Goal: Information Seeking & Learning: Learn about a topic

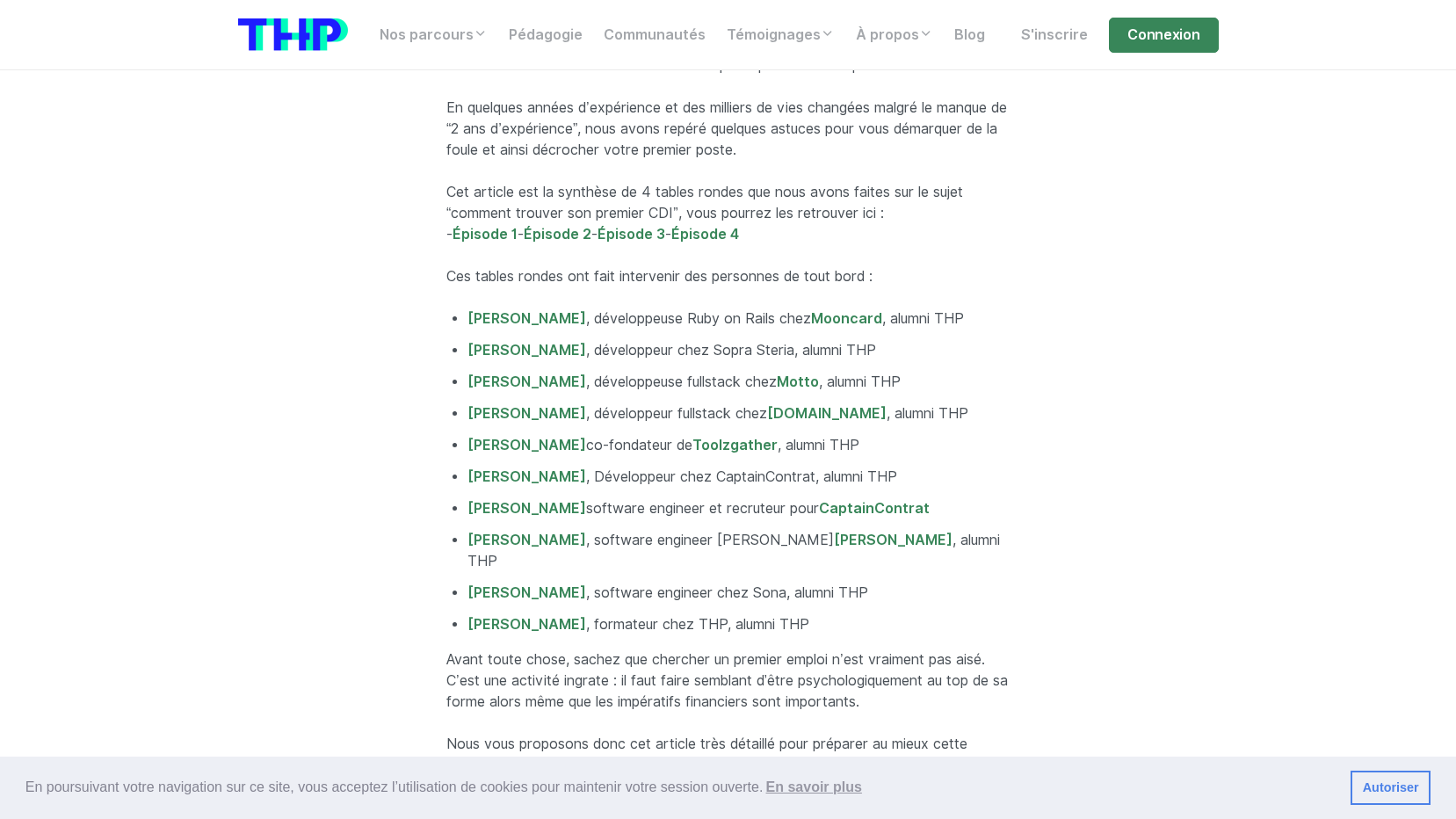
scroll to position [879, 0]
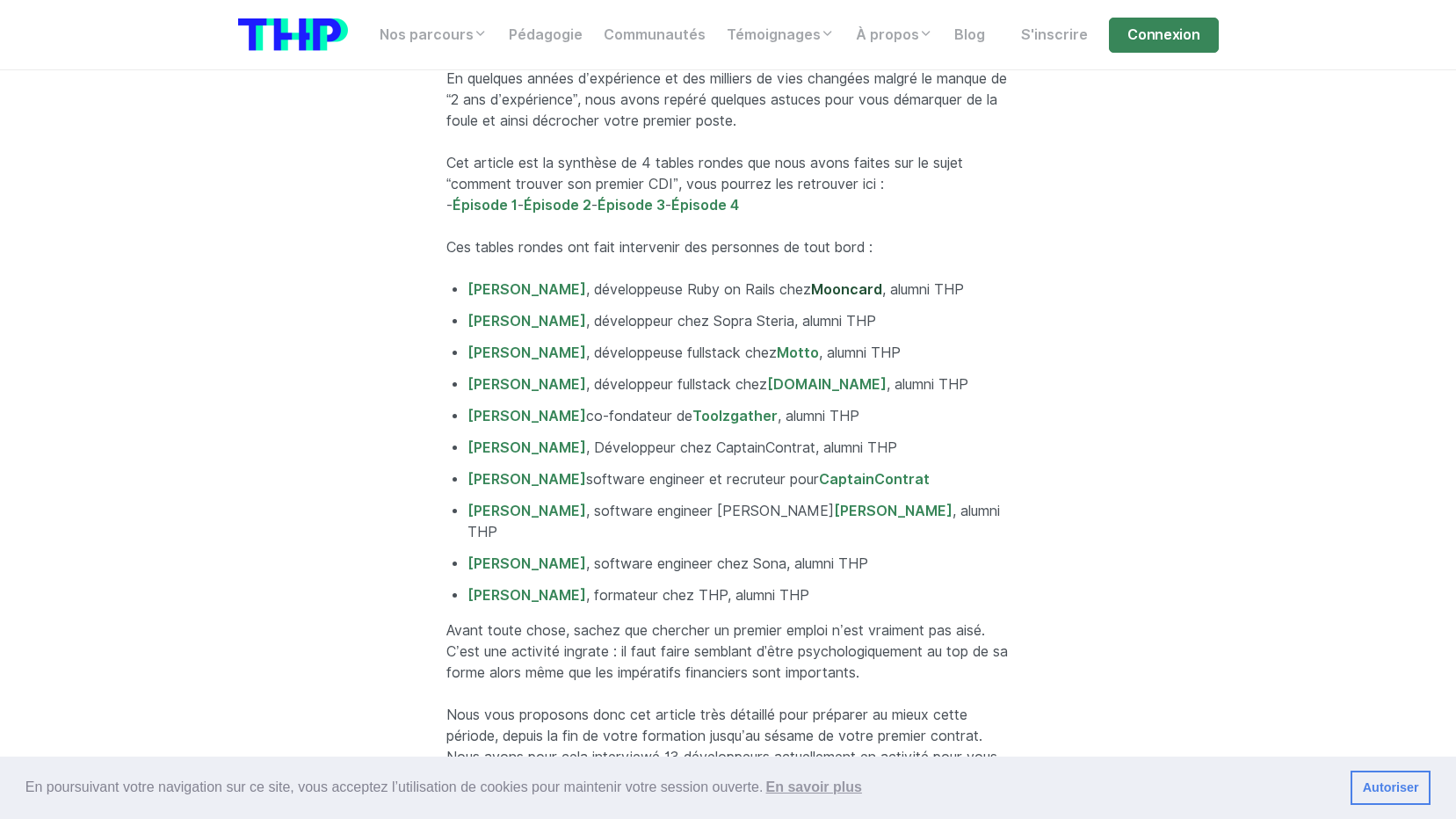
click at [851, 281] on link "Mooncard" at bounding box center [846, 289] width 71 height 17
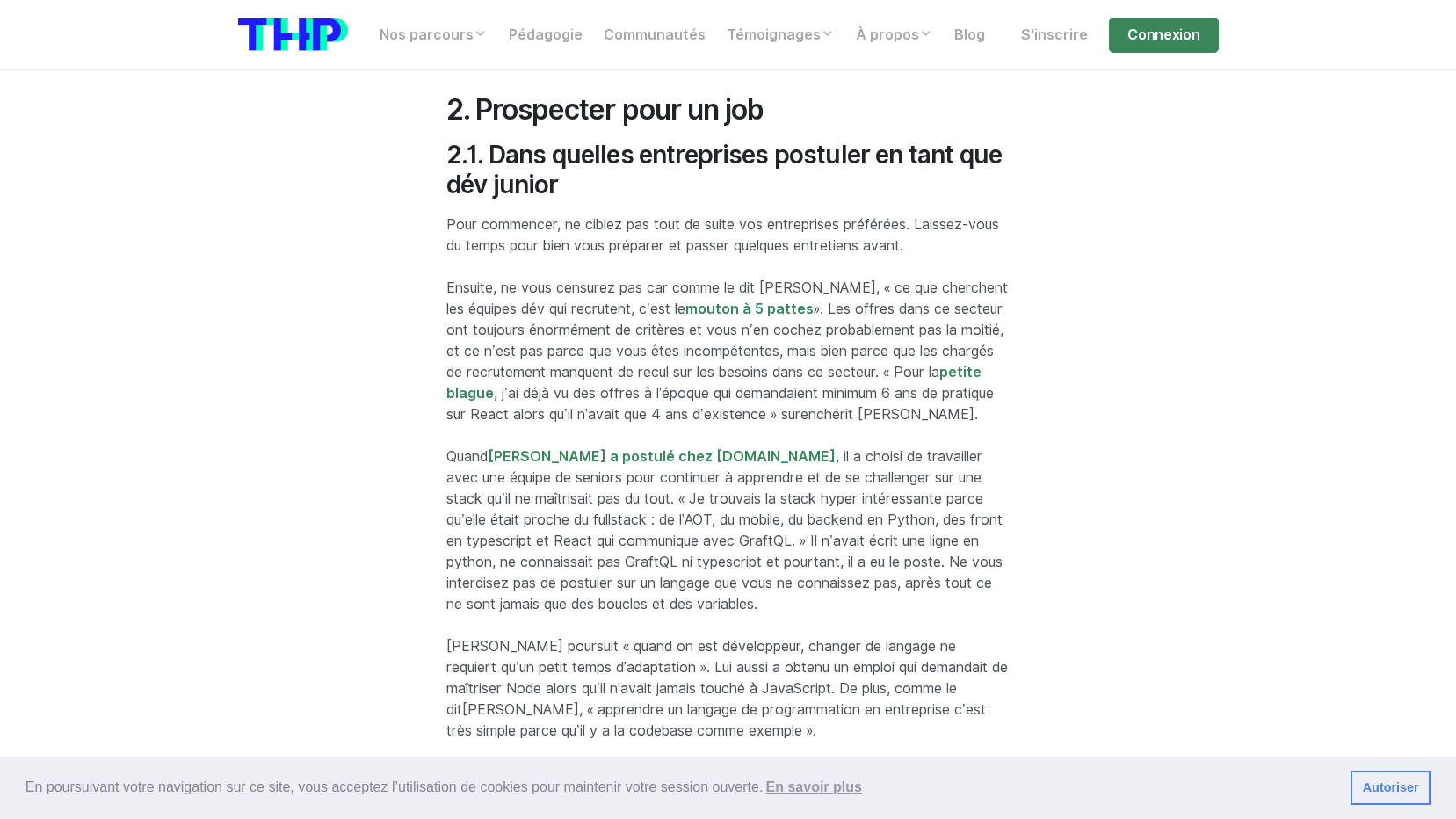
scroll to position [6328, 0]
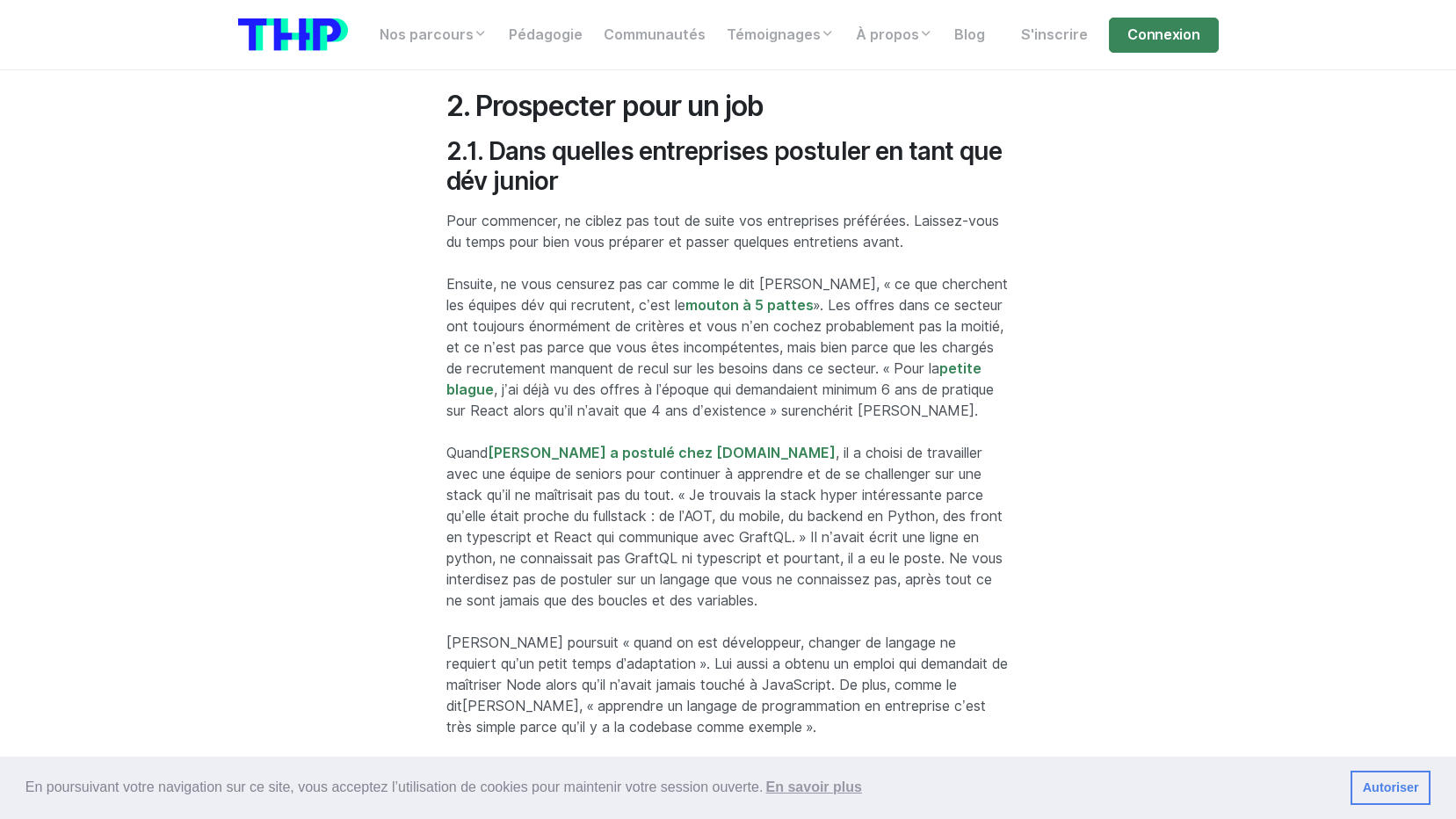
scroll to position [6504, 0]
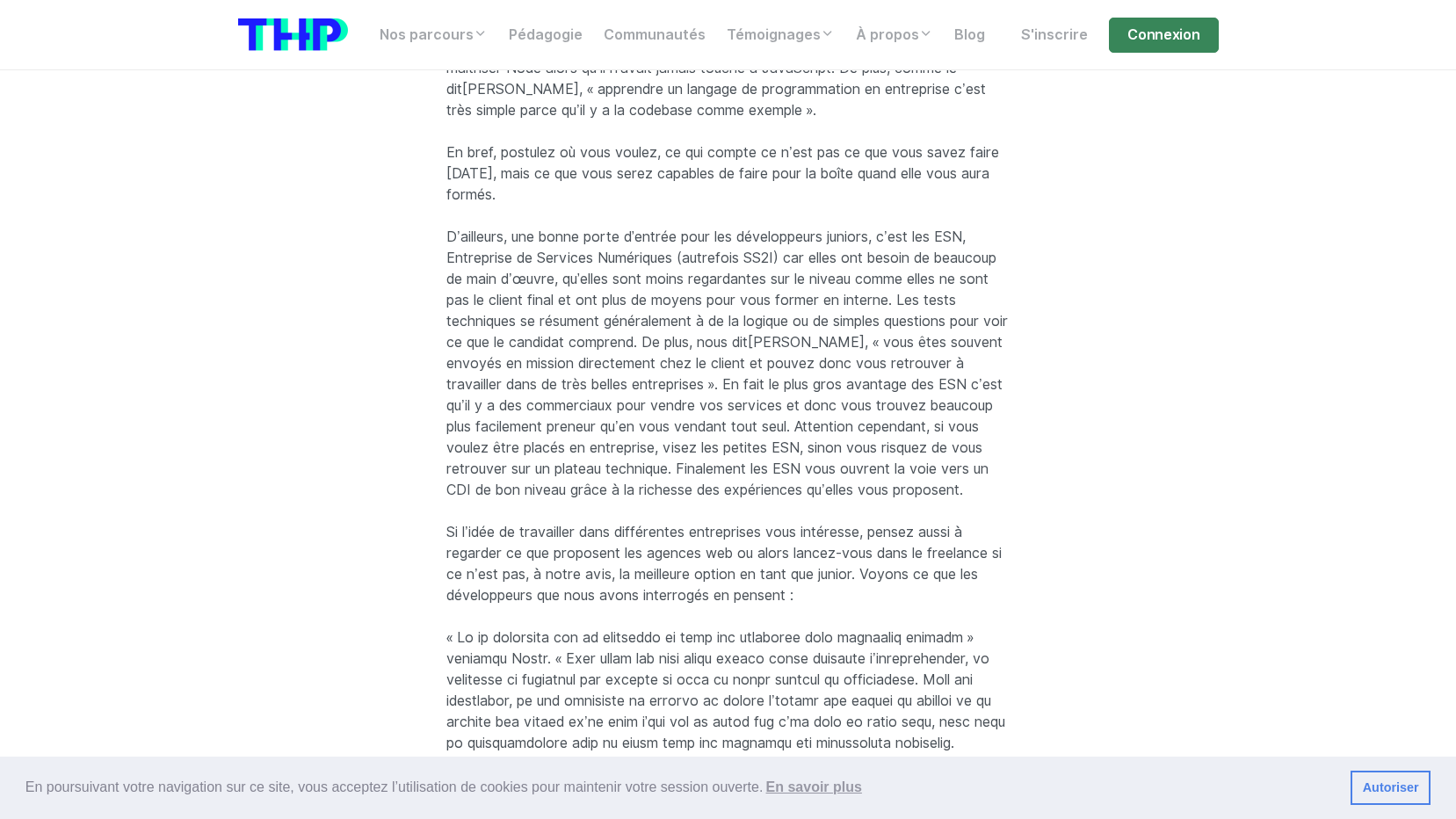
scroll to position [7118, 0]
